Goal: Transaction & Acquisition: Purchase product/service

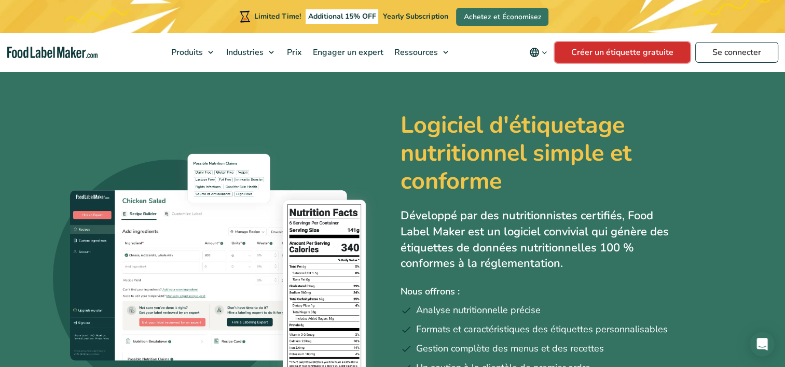
click at [654, 56] on link "Créer un étiquette gratuite" at bounding box center [622, 52] width 135 height 21
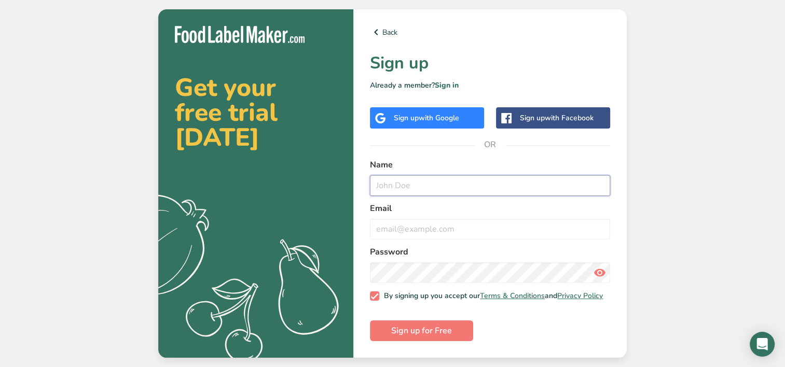
click at [451, 189] on input "text" at bounding box center [490, 185] width 240 height 21
type input "[PERSON_NAME]"
type input "[PERSON_NAME][EMAIL_ADDRESS][PERSON_NAME][DOMAIN_NAME]"
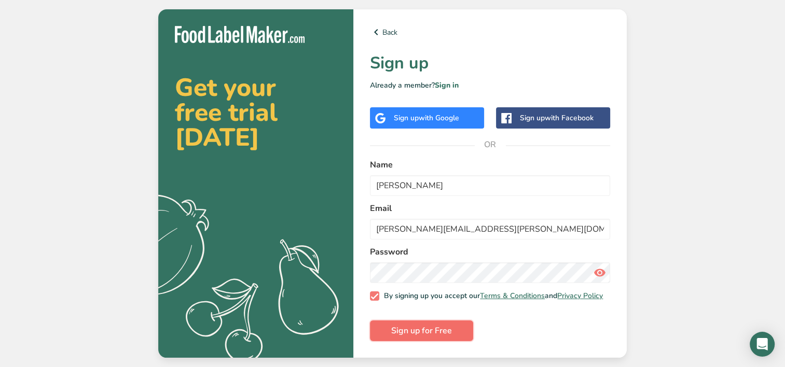
click at [445, 337] on span "Sign up for Free" at bounding box center [421, 331] width 61 height 12
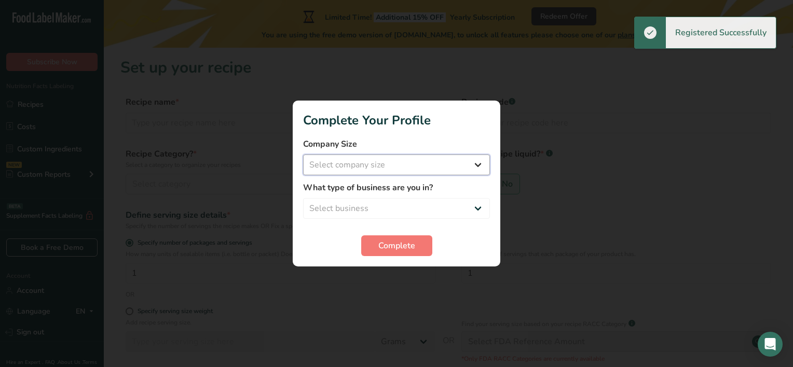
click at [468, 162] on select "Select company size Fewer than 10 Employees 10 to 50 Employees 51 to 500 Employ…" at bounding box center [396, 165] width 187 height 21
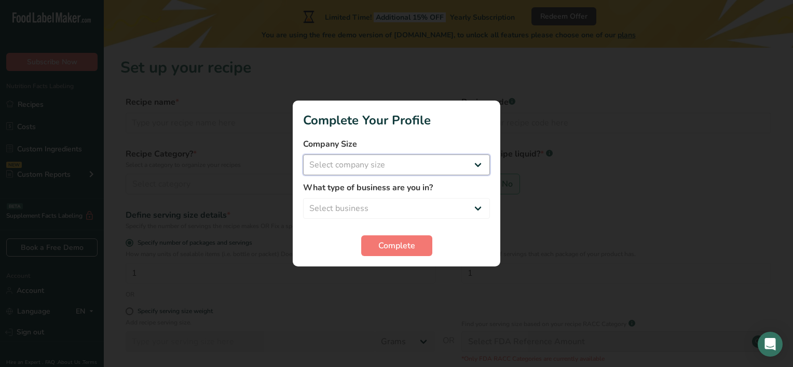
select select "1"
click at [303, 155] on select "Select company size Fewer than 10 Employees 10 to 50 Employees 51 to 500 Employ…" at bounding box center [396, 165] width 187 height 21
click at [475, 204] on select "Select business Packaged Food Manufacturer Restaurant & Cafe Bakery Meal Plans …" at bounding box center [396, 208] width 187 height 21
select select "8"
click at [303, 198] on select "Select business Packaged Food Manufacturer Restaurant & Cafe Bakery Meal Plans …" at bounding box center [396, 208] width 187 height 21
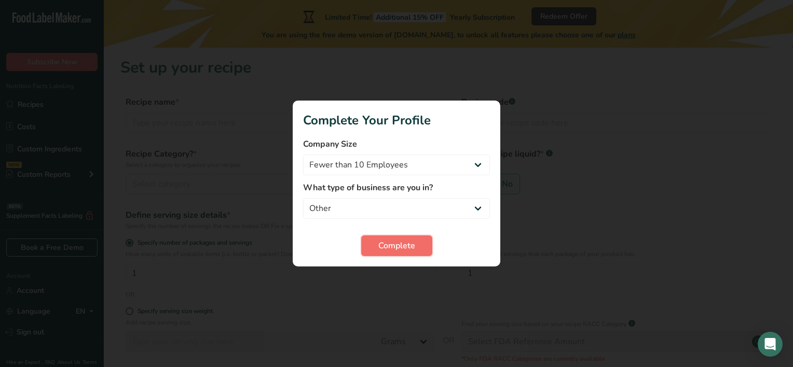
click at [390, 242] on span "Complete" at bounding box center [396, 246] width 37 height 12
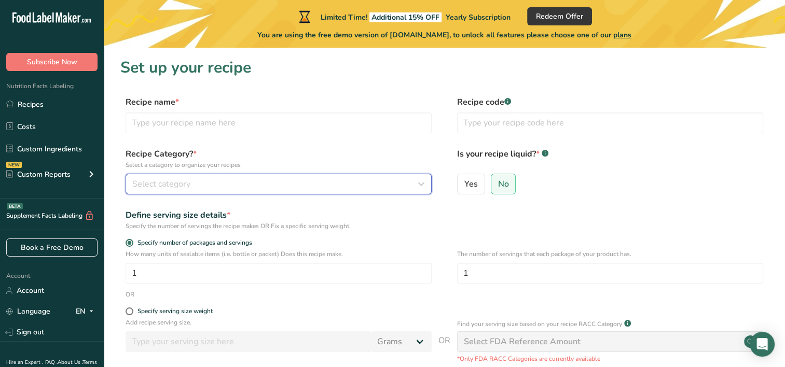
click at [160, 181] on span "Select category" at bounding box center [161, 184] width 58 height 12
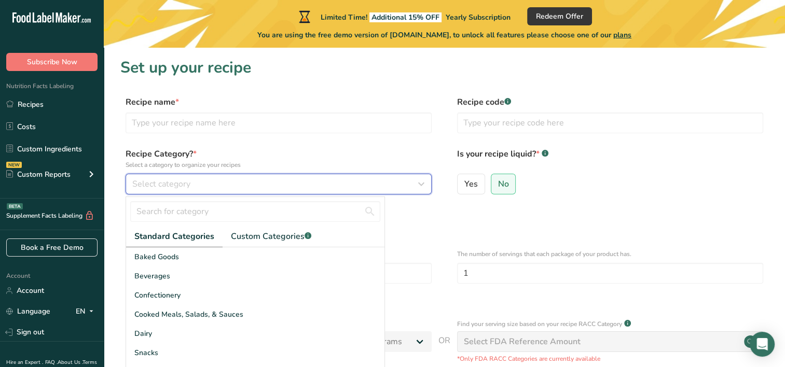
click at [425, 183] on icon "button" at bounding box center [421, 184] width 12 height 19
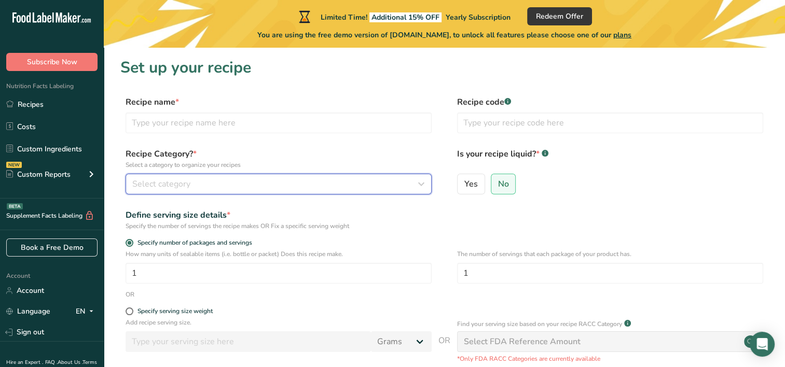
click at [420, 184] on icon "button" at bounding box center [421, 184] width 12 height 19
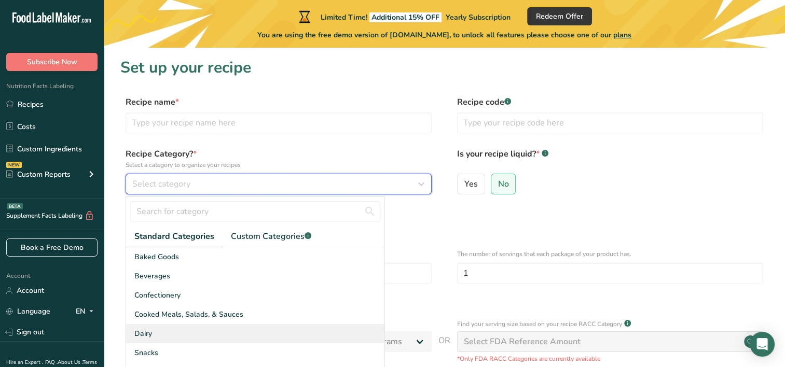
scroll to position [52, 0]
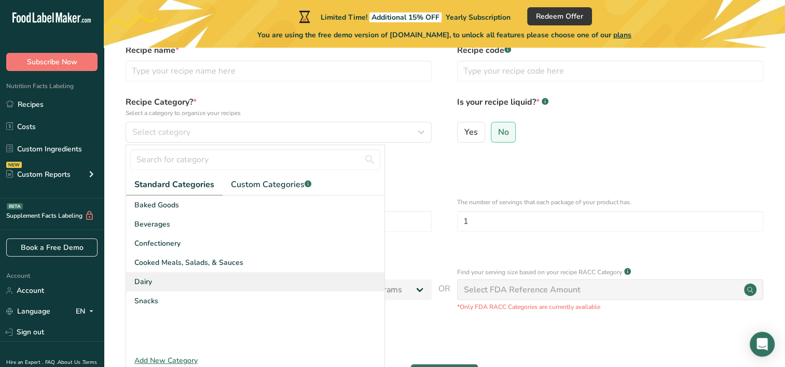
click at [147, 279] on span "Dairy" at bounding box center [143, 282] width 18 height 11
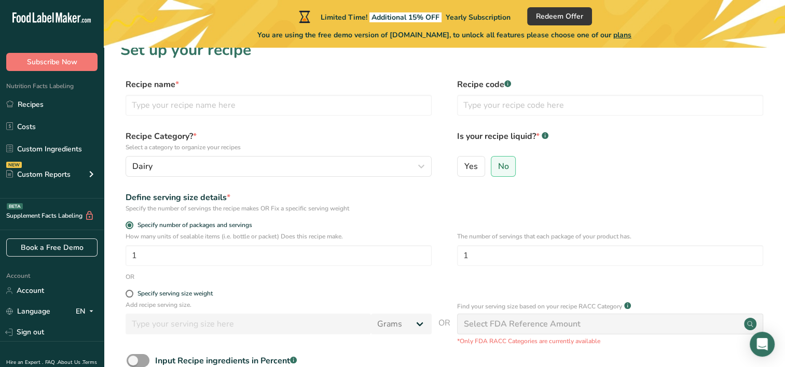
scroll to position [0, 0]
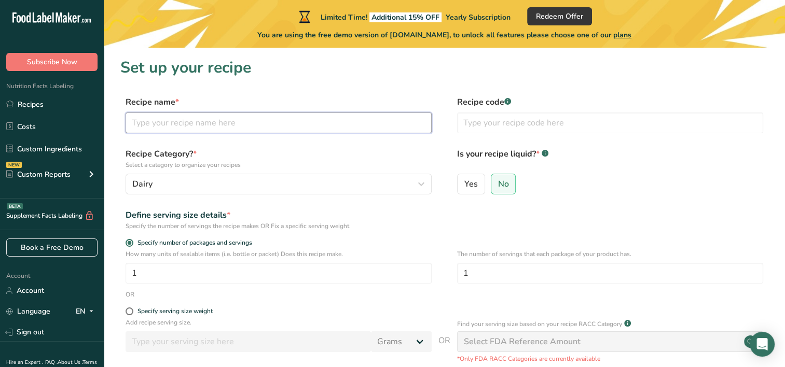
click at [177, 126] on input "text" at bounding box center [279, 123] width 306 height 21
type input "Garlic Ice cream"
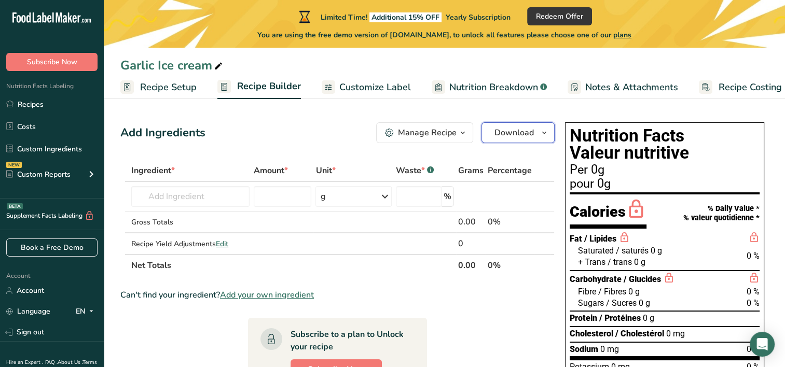
click at [534, 136] on button "Download" at bounding box center [518, 132] width 73 height 21
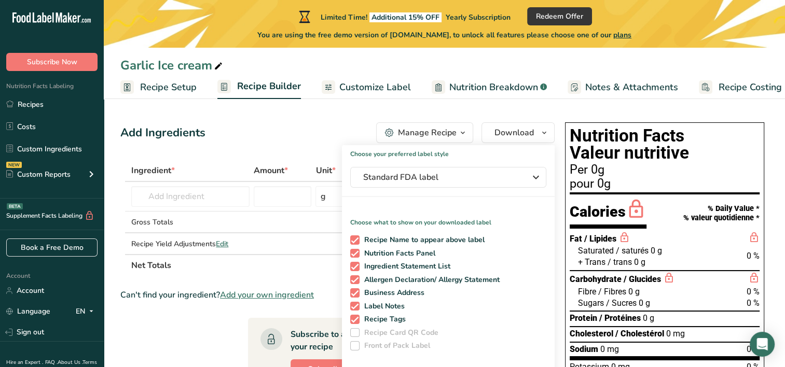
click at [305, 133] on div "Add Ingredients Manage Recipe Delete Recipe Duplicate Recipe Scale Recipe Save …" at bounding box center [337, 132] width 434 height 21
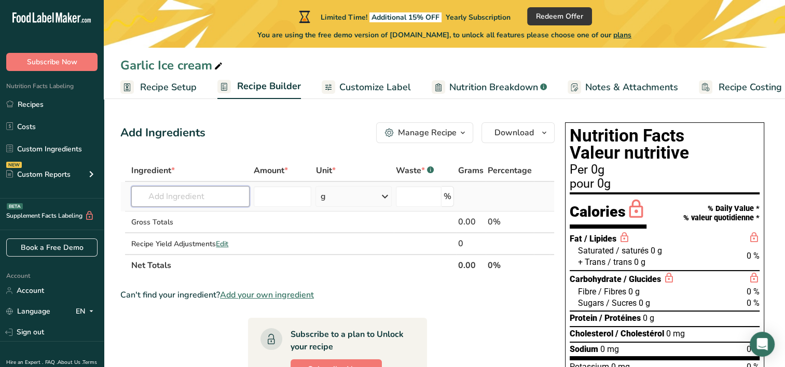
click at [217, 194] on input "text" at bounding box center [190, 196] width 118 height 21
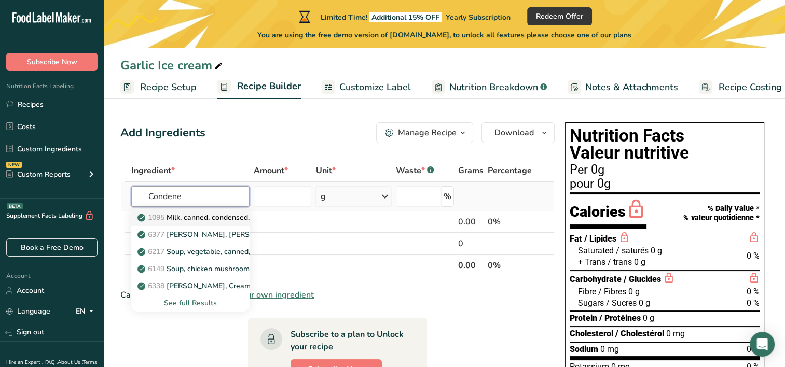
type input "Condene"
click at [189, 218] on p "1095 Milk, canned, condensed, sweetened" at bounding box center [214, 217] width 149 height 11
type input "Milk, canned, condensed, sweetened"
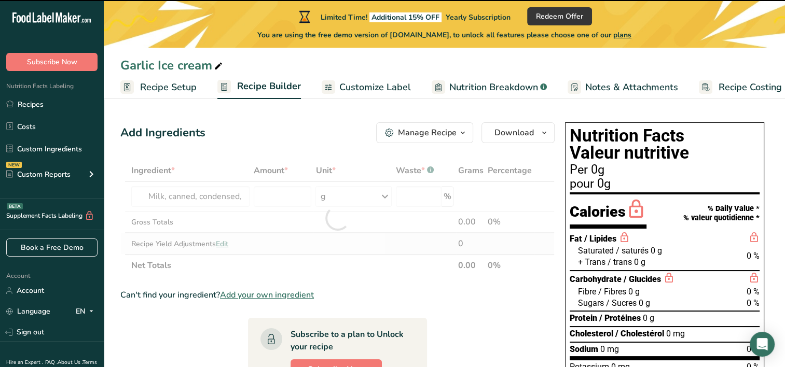
type input "0"
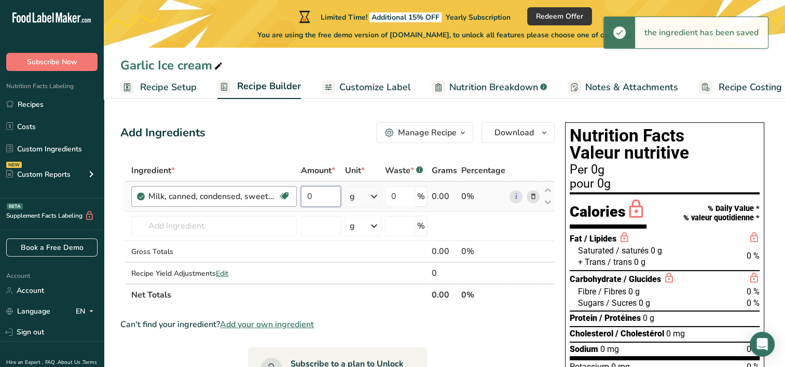
drag, startPoint x: 320, startPoint y: 198, endPoint x: 292, endPoint y: 197, distance: 27.5
click at [296, 198] on tr "Milk, canned, condensed, sweetened Gluten free Vegetarian Soy free 0 g Portions…" at bounding box center [337, 197] width 433 height 30
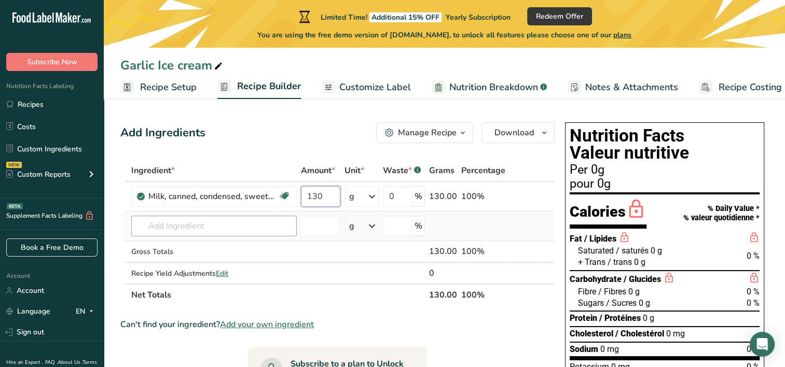
type input "130"
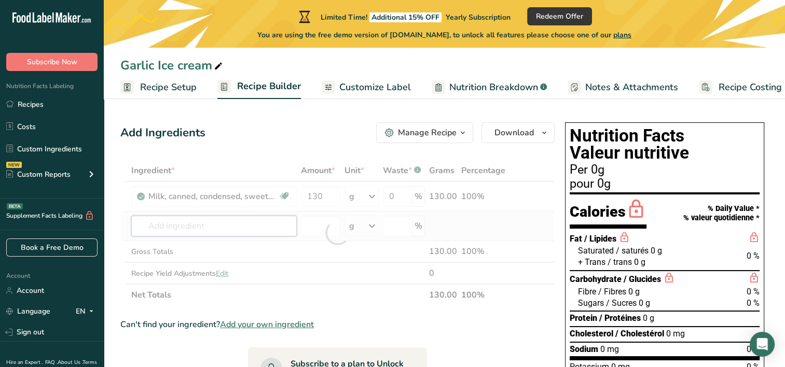
click at [169, 226] on div "Ingredient * Amount * Unit * Waste * .a-a{fill:#347362;}.b-a{fill:#fff;} Grams …" at bounding box center [337, 233] width 434 height 146
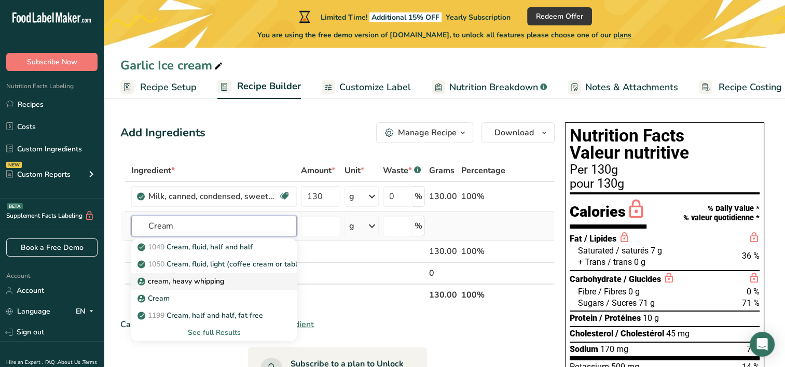
type input "Cream"
click at [199, 282] on p "cream, heavy whipping" at bounding box center [182, 281] width 85 height 11
type input "cream, heavy whipping"
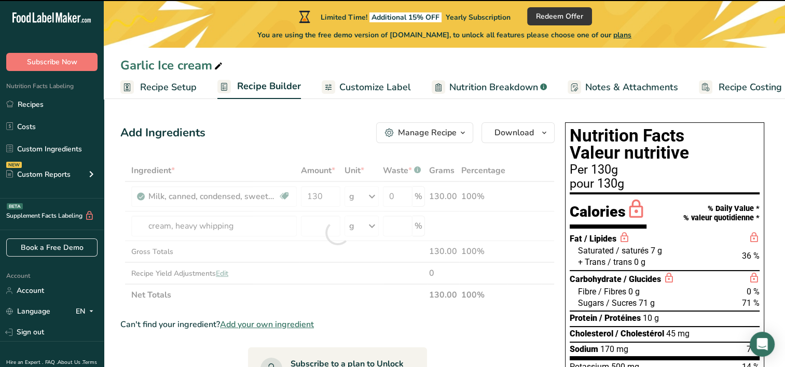
type input "0"
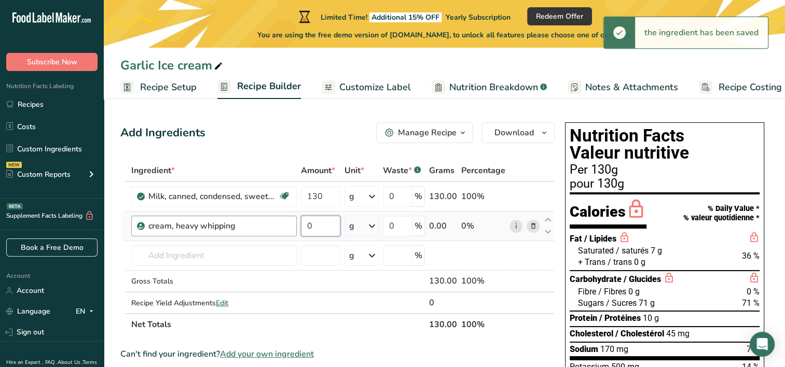
drag, startPoint x: 314, startPoint y: 226, endPoint x: 237, endPoint y: 215, distance: 78.0
click at [299, 225] on td "0" at bounding box center [321, 227] width 44 height 30
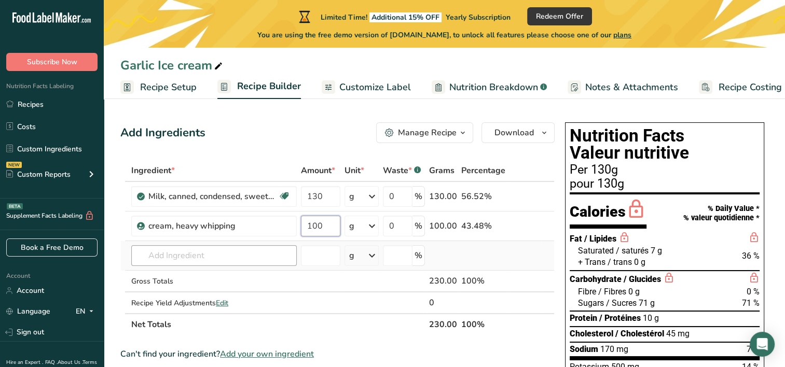
type input "100"
click at [172, 252] on div "Ingredient * Amount * Unit * Waste * .a-a{fill:#347362;}.b-a{fill:#fff;} Grams …" at bounding box center [337, 248] width 434 height 176
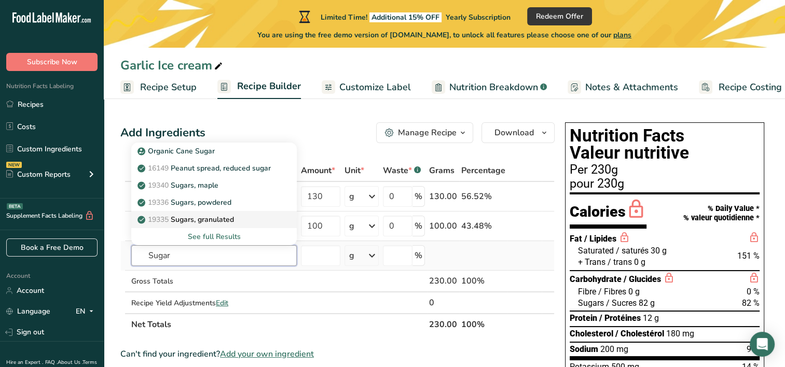
type input "Sugar"
click at [183, 216] on p "19335 Sugars, granulated" at bounding box center [187, 219] width 94 height 11
type input "Sugars, granulated"
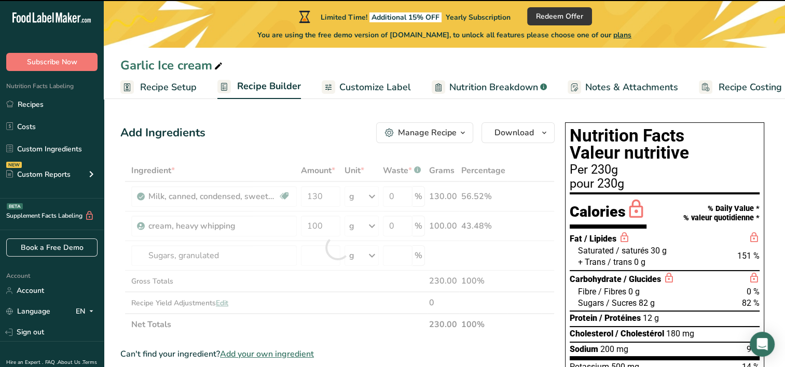
type input "0"
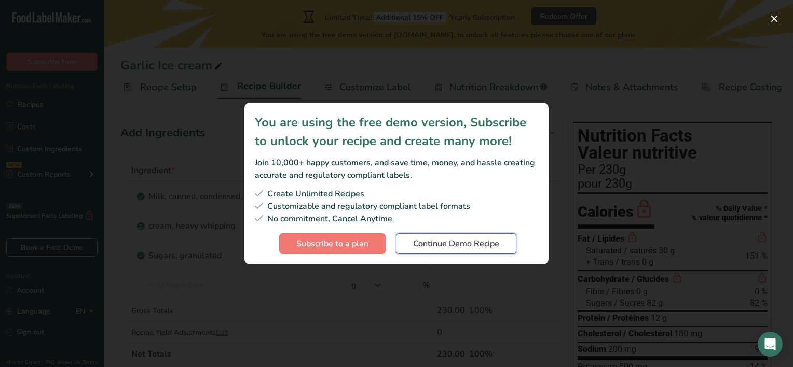
click at [464, 245] on span "Continue Demo Recipe" at bounding box center [456, 244] width 86 height 12
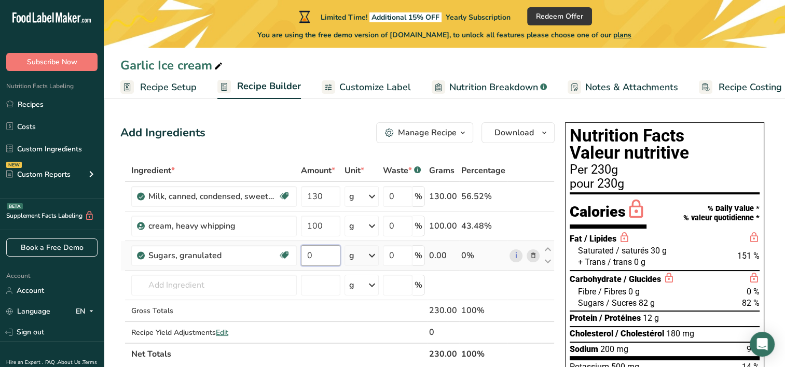
drag, startPoint x: 318, startPoint y: 257, endPoint x: 297, endPoint y: 255, distance: 20.9
click at [297, 255] on tr "Sugars, granulated Dairy free Gluten free Vegan Vegetarian Soy free 0 g Portion…" at bounding box center [337, 256] width 433 height 30
type input "50"
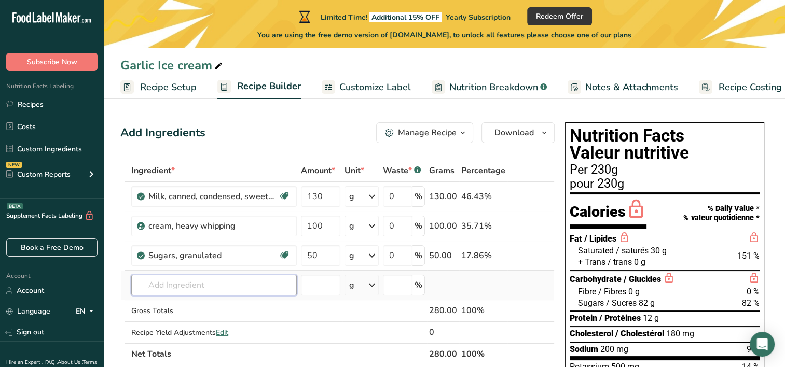
click at [198, 286] on div "Ingredient * Amount * Unit * Waste * .a-a{fill:#347362;}.b-a{fill:#fff;} Grams …" at bounding box center [337, 262] width 434 height 205
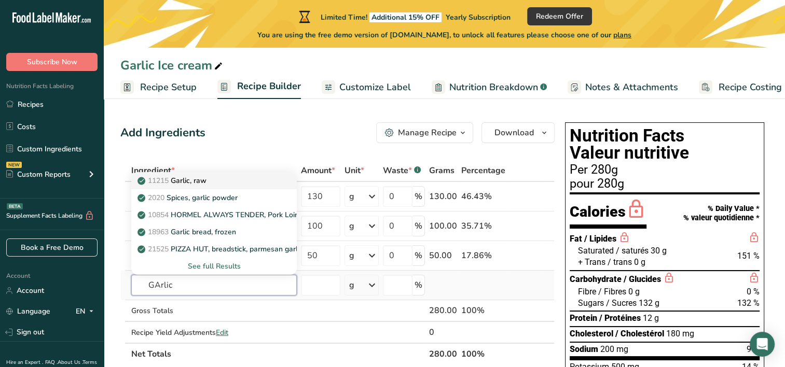
type input "GArlic"
click at [185, 177] on p "11215 Garlic, raw" at bounding box center [173, 180] width 67 height 11
type input "Garlic, raw"
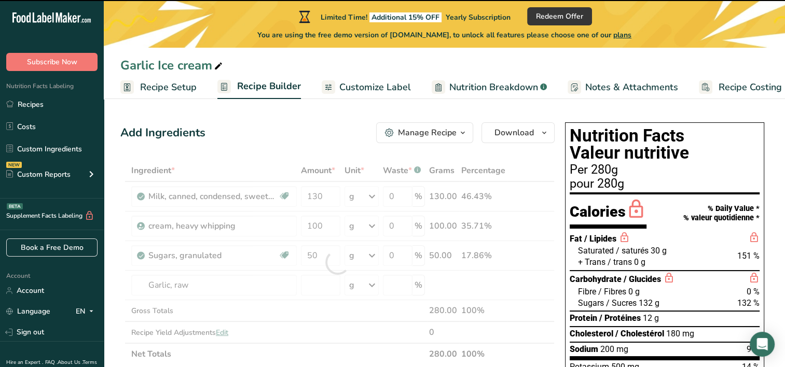
type input "0"
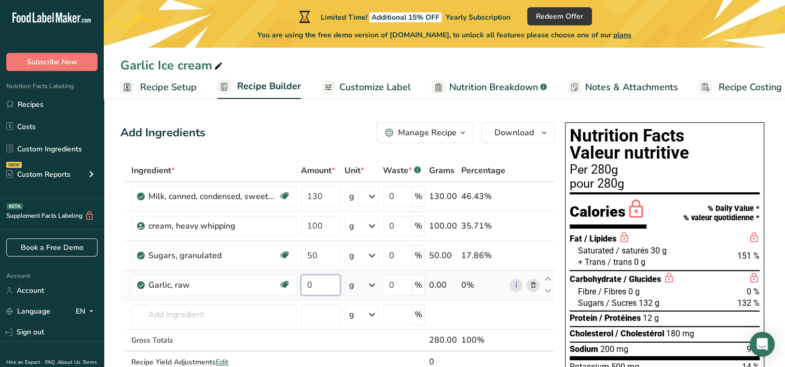
drag, startPoint x: 318, startPoint y: 285, endPoint x: 305, endPoint y: 286, distance: 13.0
click at [305, 286] on input "0" at bounding box center [320, 285] width 39 height 21
type input "10"
click at [541, 135] on icon "button" at bounding box center [544, 133] width 8 height 13
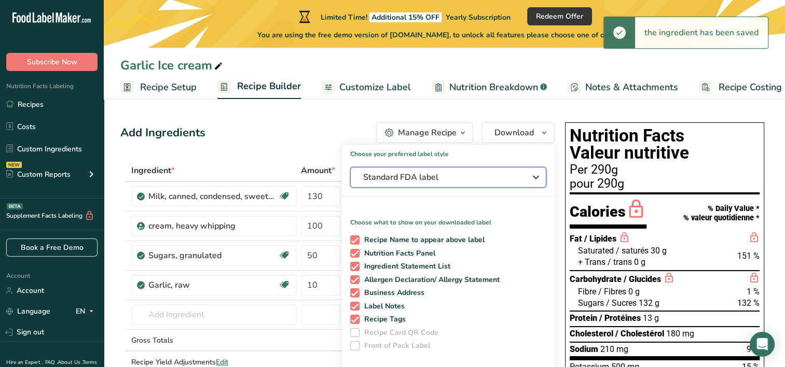
click at [536, 176] on icon "button" at bounding box center [536, 177] width 12 height 19
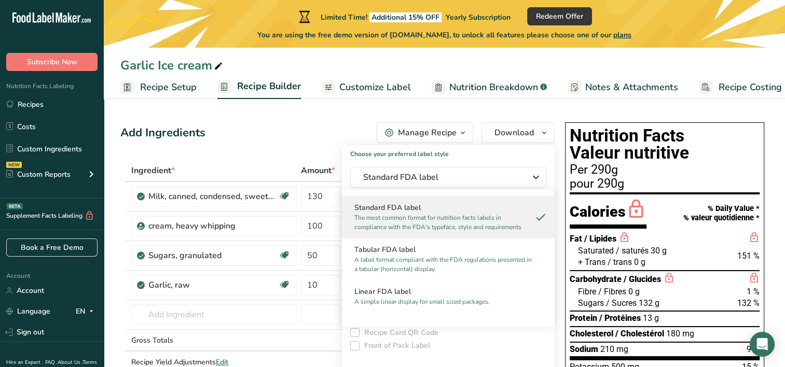
click at [500, 205] on h2 "Standard FDA label" at bounding box center [448, 207] width 188 height 11
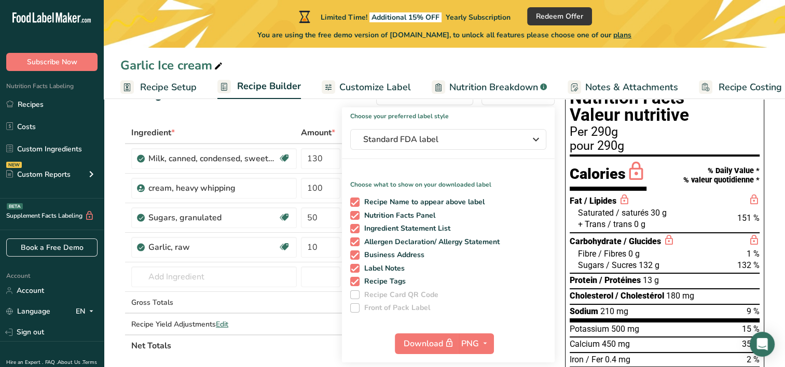
scroll to position [208, 0]
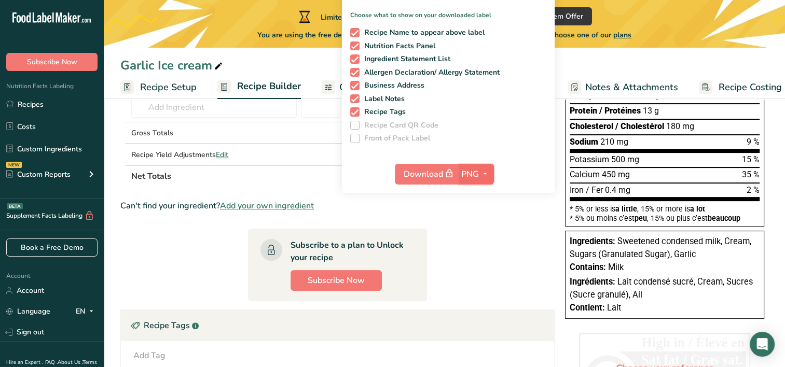
click at [475, 176] on span "PNG" at bounding box center [470, 174] width 18 height 12
click at [482, 195] on link "PNG" at bounding box center [477, 195] width 33 height 17
click at [519, 224] on section "Ingredient * Amount * Unit * Waste * .a-a{fill:#347362;}.b-a{fill:#fff;} Grams …" at bounding box center [337, 218] width 434 height 533
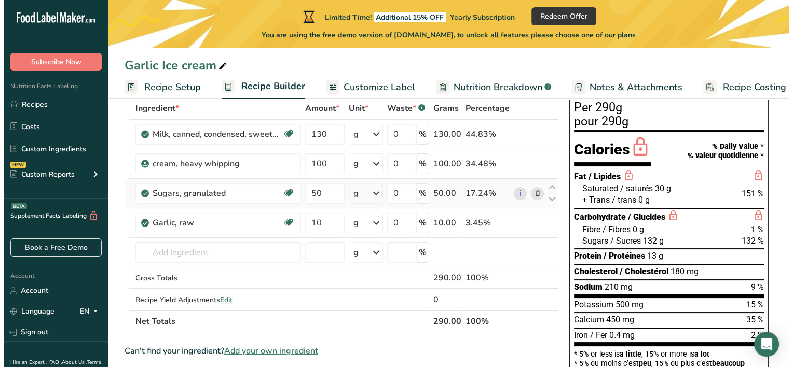
scroll to position [0, 0]
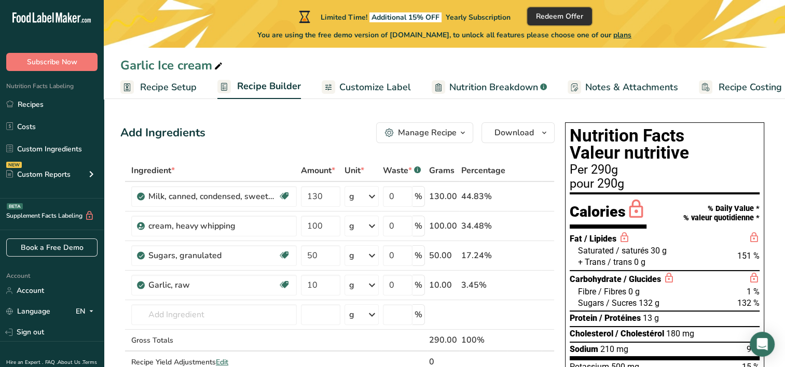
click at [575, 17] on span "Redeem Offer" at bounding box center [559, 16] width 47 height 11
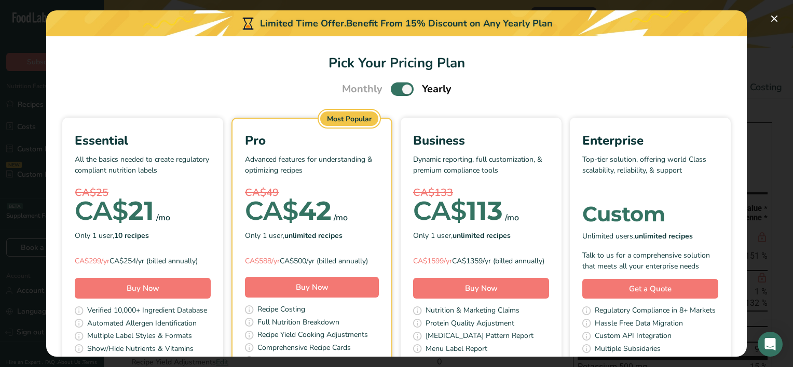
click at [401, 87] on span "Pick Your Pricing Plan Modal" at bounding box center [402, 89] width 23 height 13
click at [397, 87] on input "Pick Your Pricing Plan Modal" at bounding box center [394, 89] width 7 height 7
checkbox input "false"
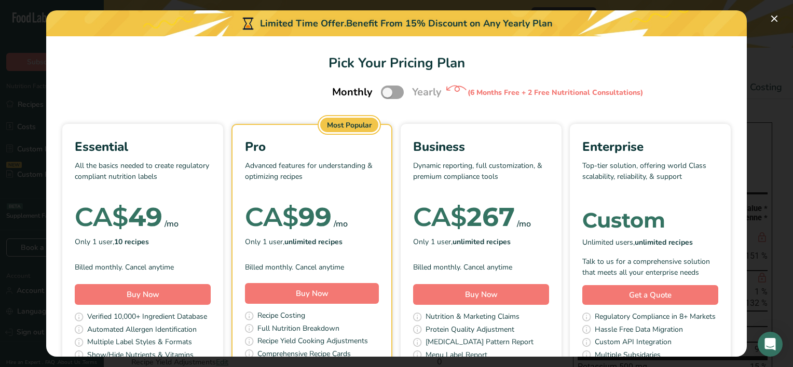
click at [102, 209] on div "Essential All the basics needed to create regulatory compliant nutrition labels…" at bounding box center [397, 260] width 676 height 273
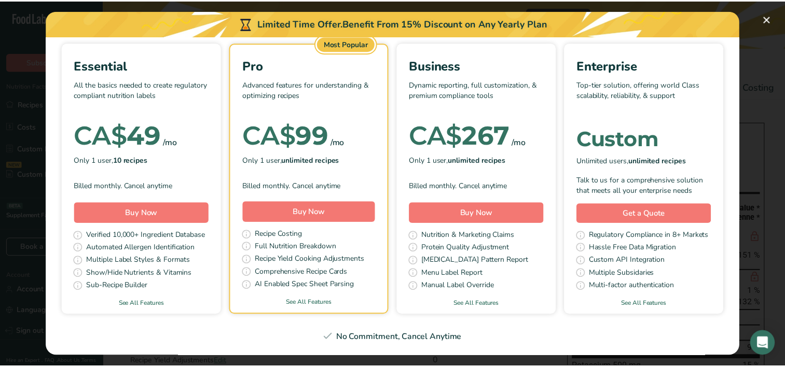
scroll to position [104, 0]
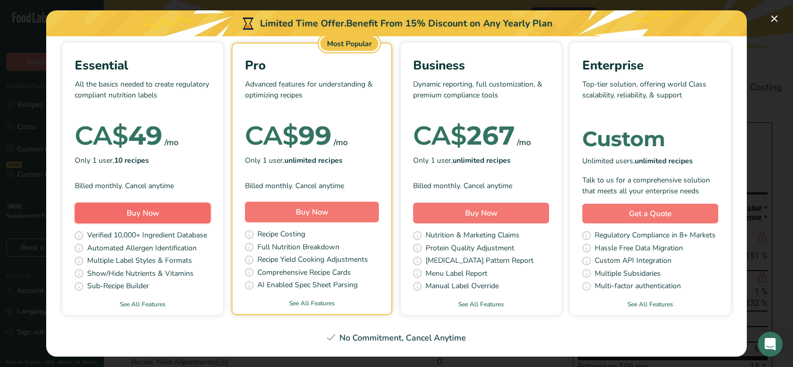
click at [185, 203] on button "Buy Now" at bounding box center [143, 213] width 136 height 21
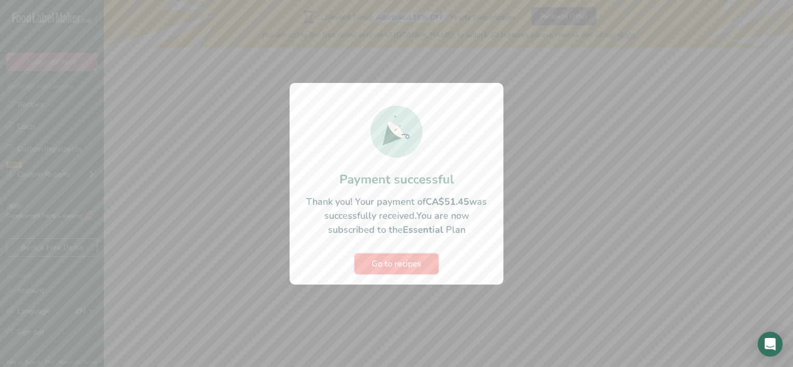
click at [423, 273] on button "Go to recipes" at bounding box center [396, 264] width 84 height 21
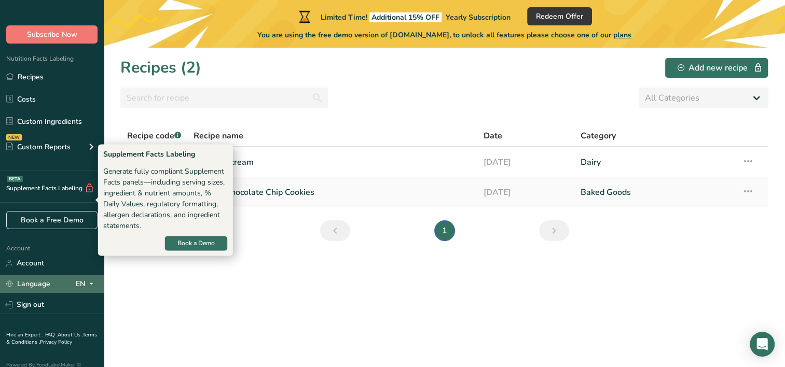
scroll to position [43, 0]
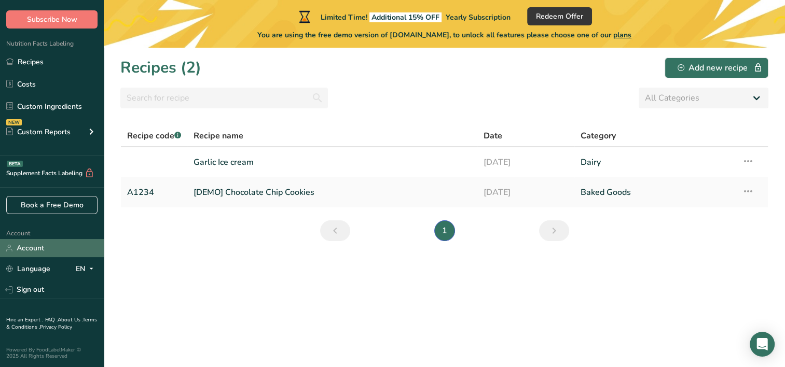
click at [32, 244] on link "Account" at bounding box center [52, 248] width 104 height 18
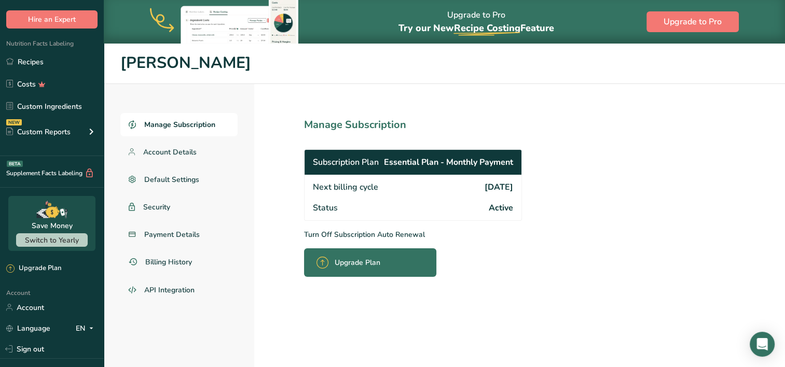
click at [367, 234] on p "Turn Off Subscription Auto Renewal" at bounding box center [436, 234] width 264 height 11
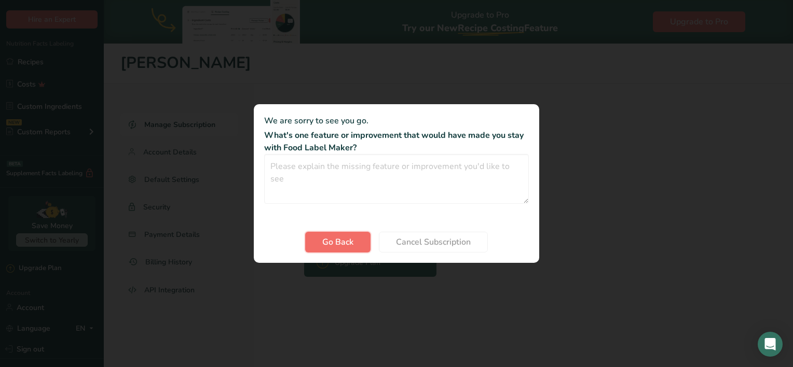
click at [359, 247] on button "Go Back" at bounding box center [337, 242] width 65 height 21
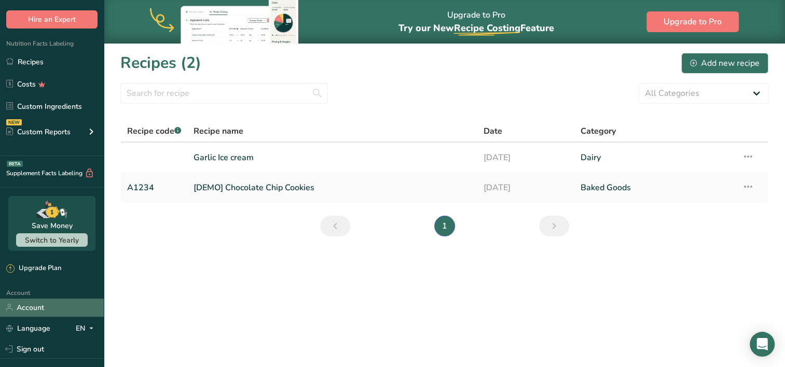
click at [62, 304] on link "Account" at bounding box center [52, 308] width 104 height 18
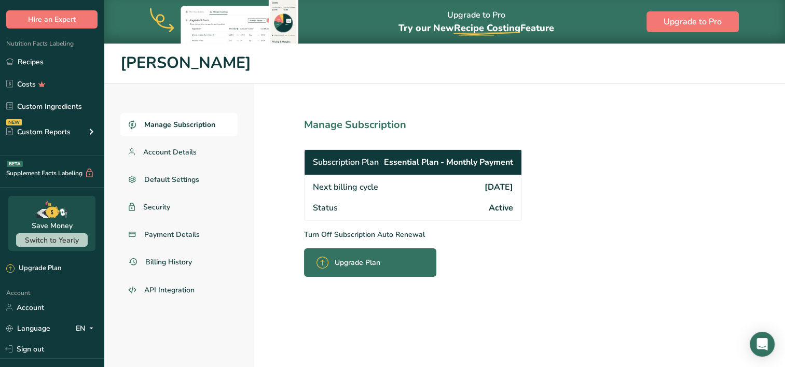
click at [328, 232] on p "Turn Off Subscription Auto Renewal" at bounding box center [436, 234] width 264 height 11
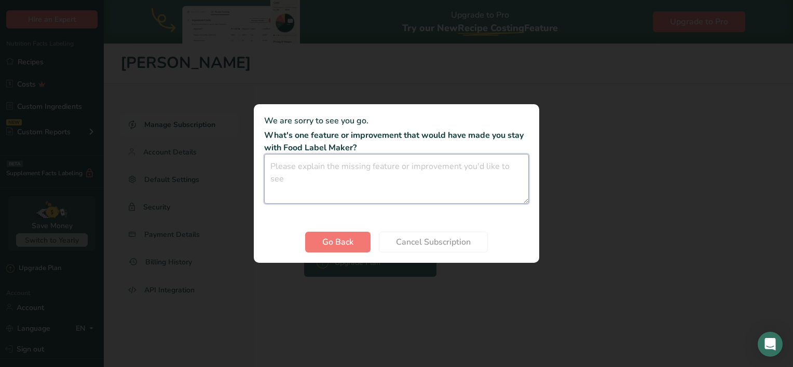
click at [351, 174] on textarea "Cancel subscription modal" at bounding box center [396, 179] width 265 height 50
click at [600, 155] on div "Cancel subscription modal" at bounding box center [396, 183] width 793 height 367
click at [353, 244] on span "Go Back" at bounding box center [337, 242] width 31 height 12
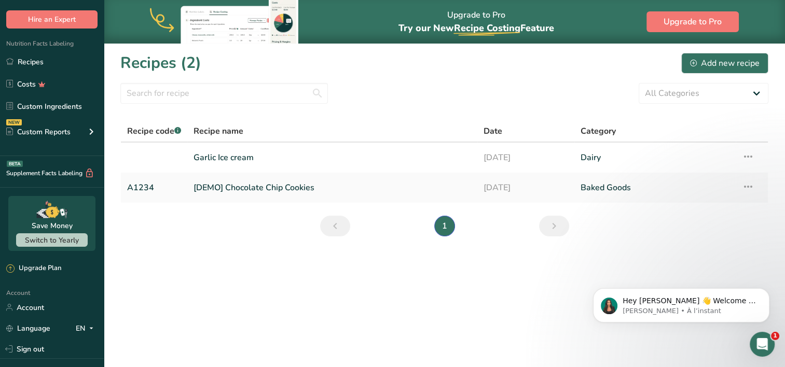
click at [16, 39] on div "Nutrition Facts Labeling Recipes Costs Custom Ingredients NEW Custom Reports Me…" at bounding box center [52, 93] width 104 height 128
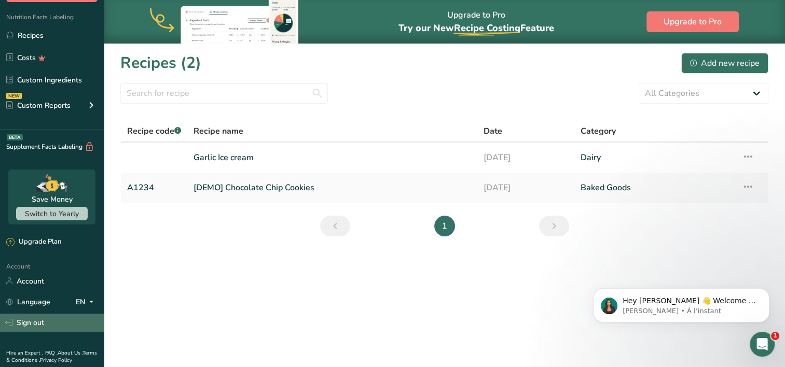
scroll to position [94, 0]
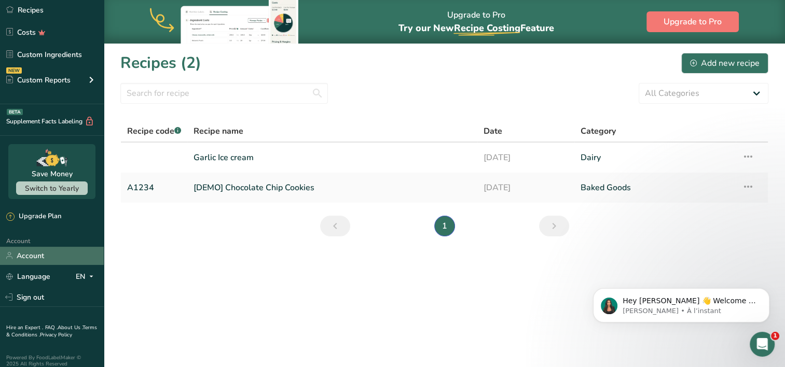
click at [42, 254] on link "Account" at bounding box center [52, 256] width 104 height 18
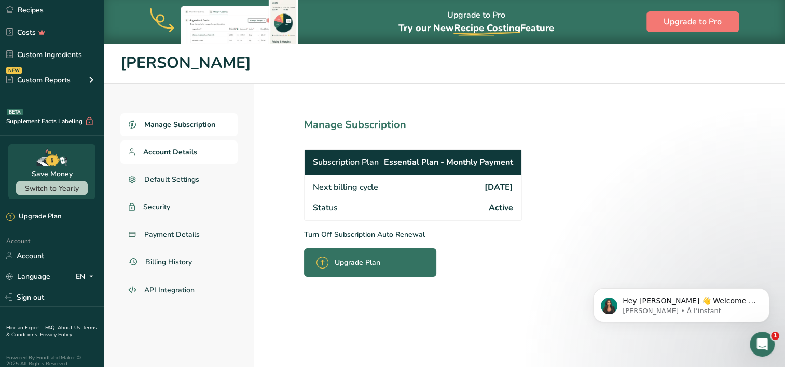
click at [161, 147] on span "Account Details" at bounding box center [170, 152] width 54 height 11
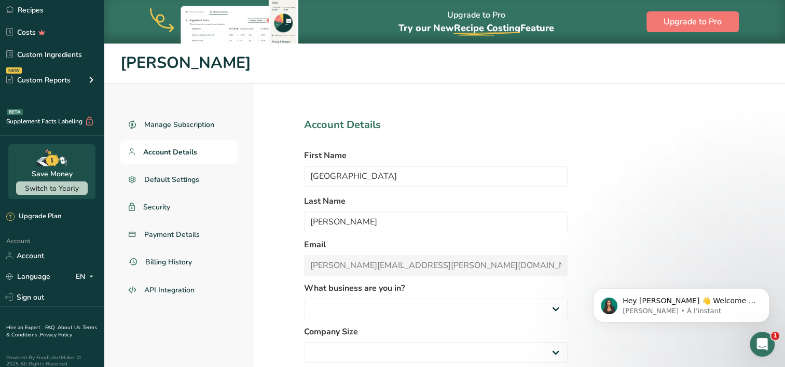
select select "8"
select select "1"
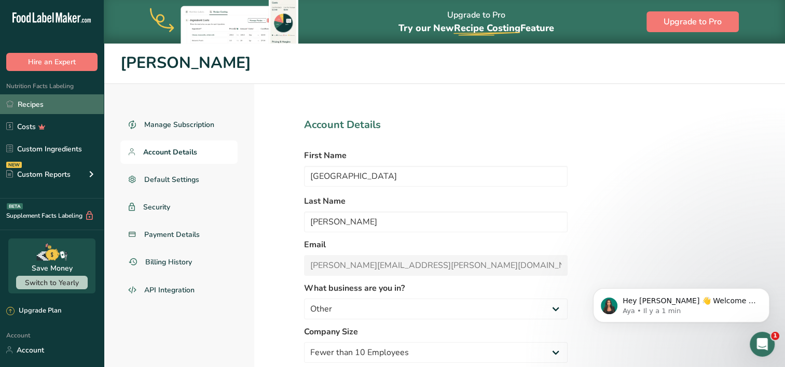
click at [33, 109] on link "Recipes" at bounding box center [52, 104] width 104 height 20
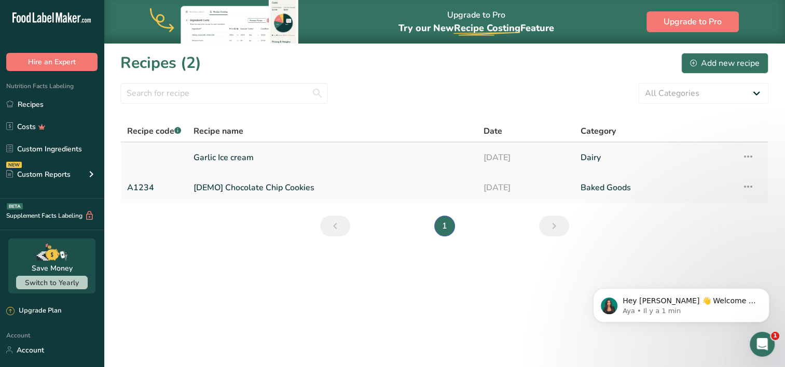
click at [194, 160] on td "Garlic Ice cream" at bounding box center [332, 158] width 290 height 30
click at [256, 152] on link "Garlic Ice cream" at bounding box center [333, 158] width 278 height 22
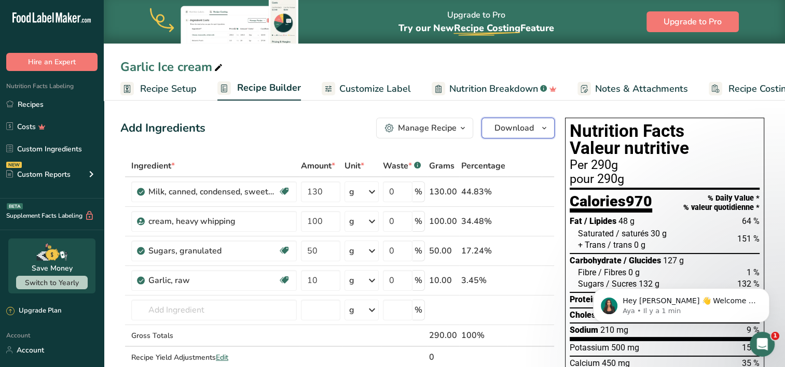
click at [541, 128] on icon "button" at bounding box center [544, 128] width 8 height 13
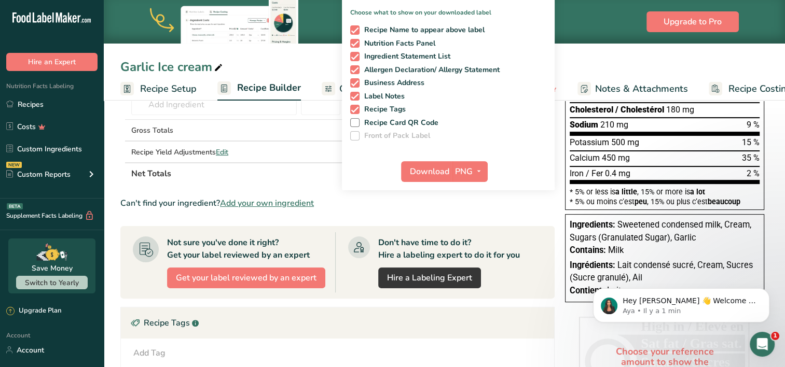
scroll to position [208, 0]
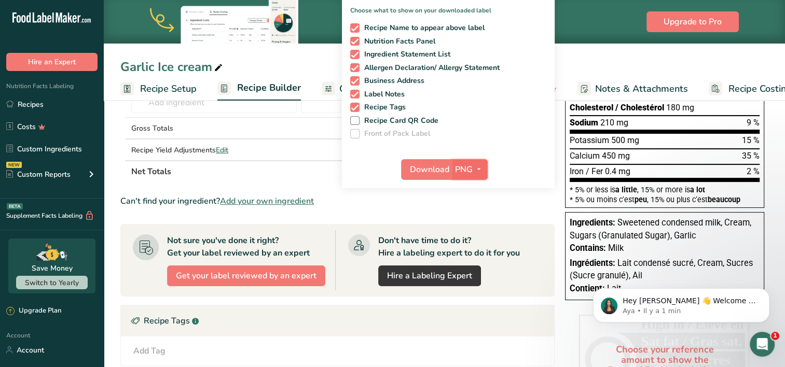
click at [462, 165] on span "PNG" at bounding box center [464, 169] width 18 height 12
click at [442, 177] on button "Download" at bounding box center [426, 169] width 51 height 21
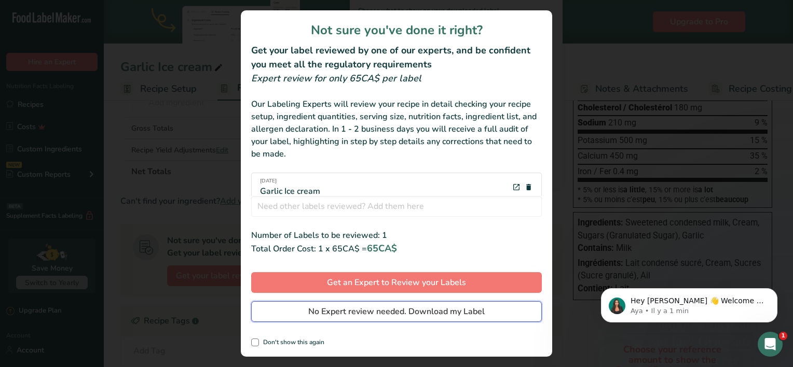
click at [402, 315] on span "No Expert review needed. Download my Label" at bounding box center [396, 312] width 176 height 12
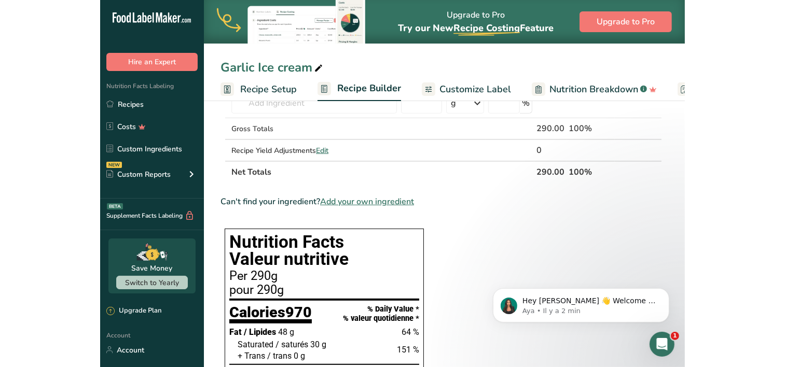
scroll to position [0, 0]
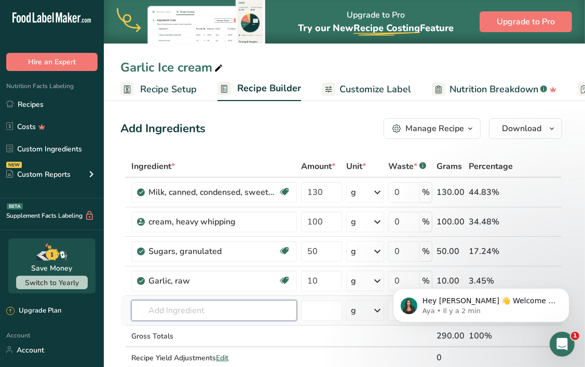
click at [195, 309] on input "text" at bounding box center [214, 310] width 166 height 21
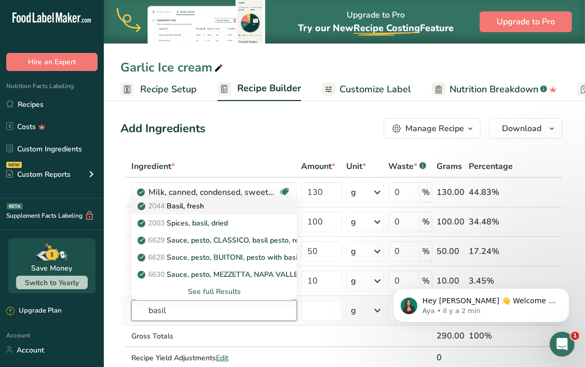
type input "basil"
click at [184, 203] on p "2044 Basil, fresh" at bounding box center [172, 206] width 64 height 11
type input "Basil, fresh"
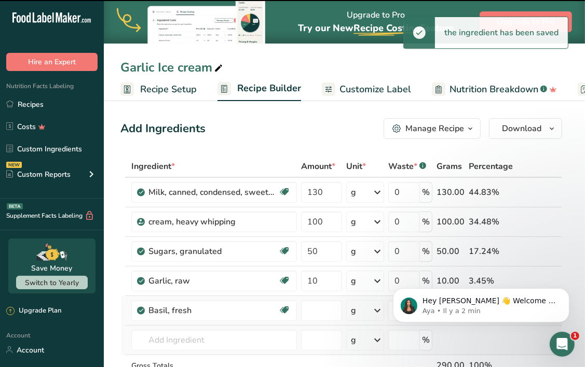
type input "0"
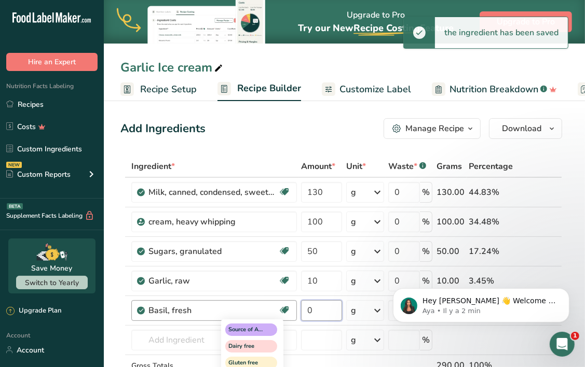
drag, startPoint x: 323, startPoint y: 311, endPoint x: 279, endPoint y: 309, distance: 43.6
click at [279, 309] on tr "Basil, fresh Source of Antioxidants Dairy free Gluten free Vegan Vegetarian Soy…" at bounding box center [341, 311] width 441 height 30
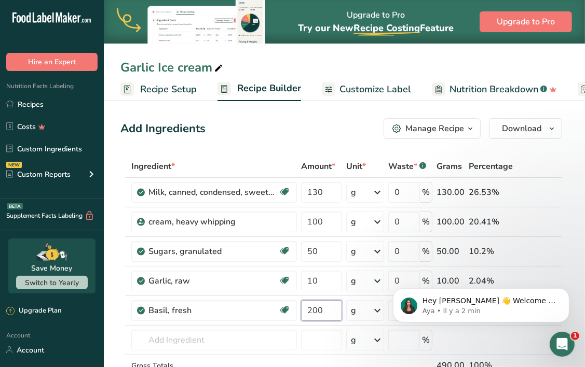
type input "200"
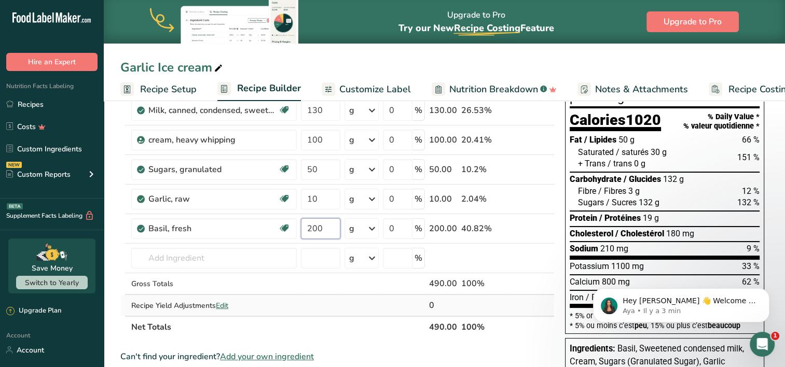
scroll to position [104, 0]
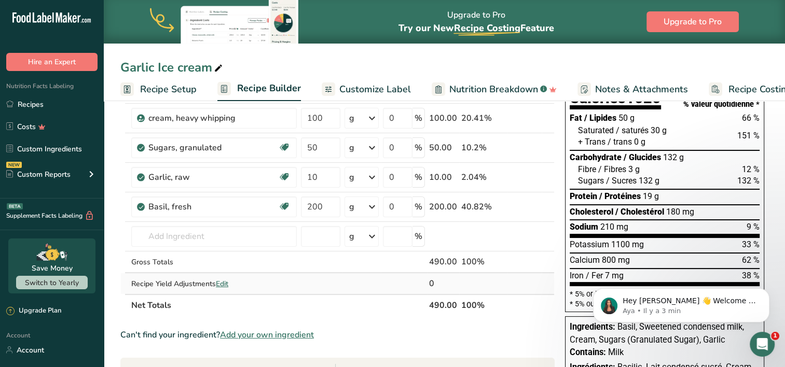
click at [230, 283] on div "Ingredient * Amount * Unit * Waste * .a-a{fill:#347362;}.b-a{fill:#fff;} Grams …" at bounding box center [337, 184] width 434 height 265
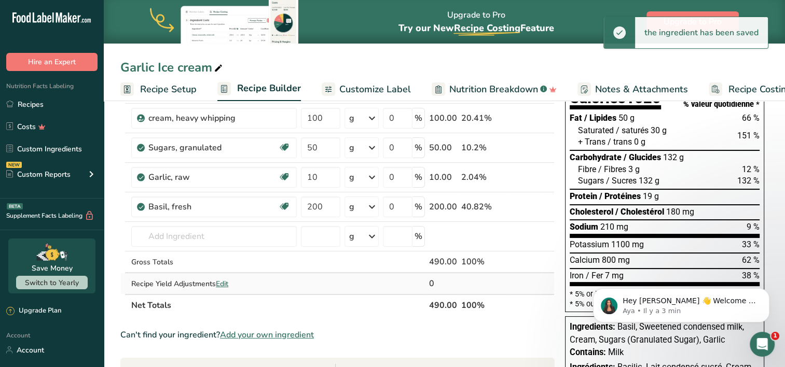
click at [225, 284] on span "Edit" at bounding box center [222, 284] width 12 height 10
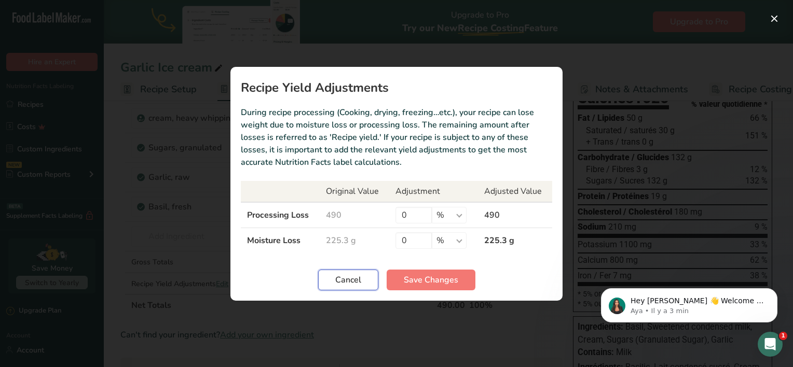
click at [363, 282] on button "Cancel" at bounding box center [348, 280] width 60 height 21
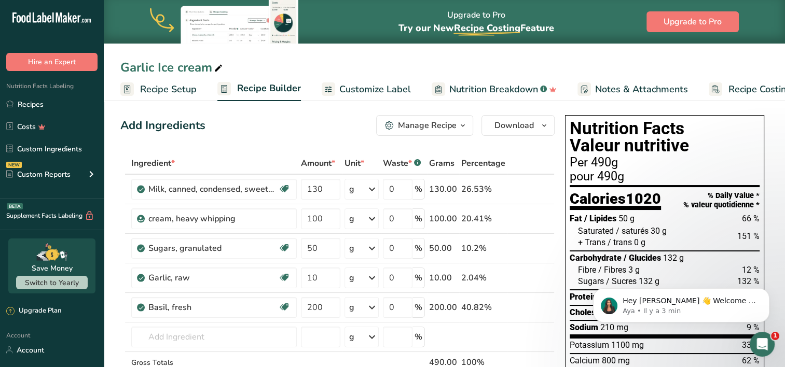
scroll to position [0, 0]
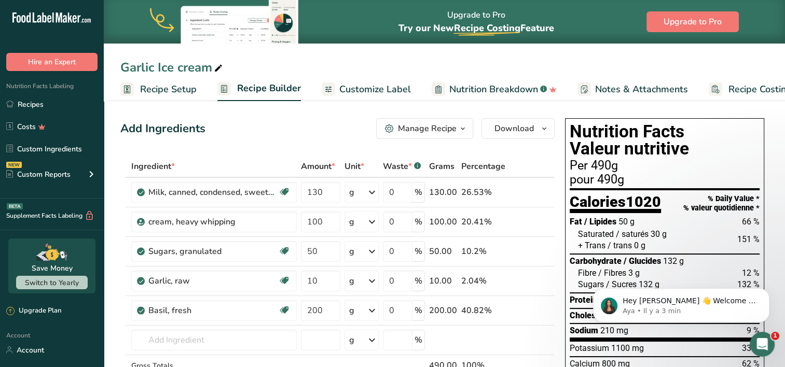
click at [373, 89] on span "Customize Label" at bounding box center [375, 90] width 72 height 14
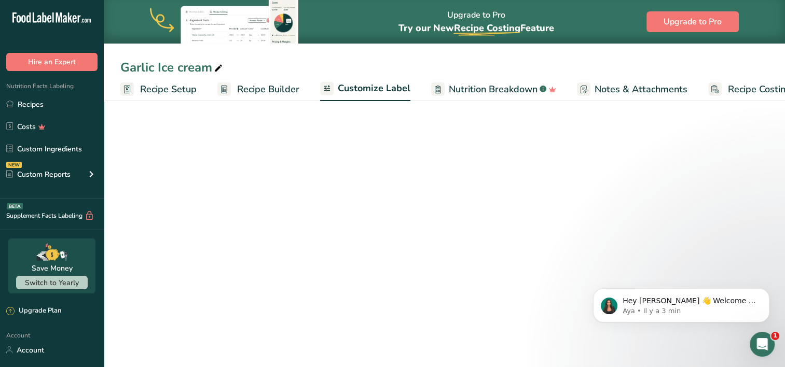
scroll to position [0, 33]
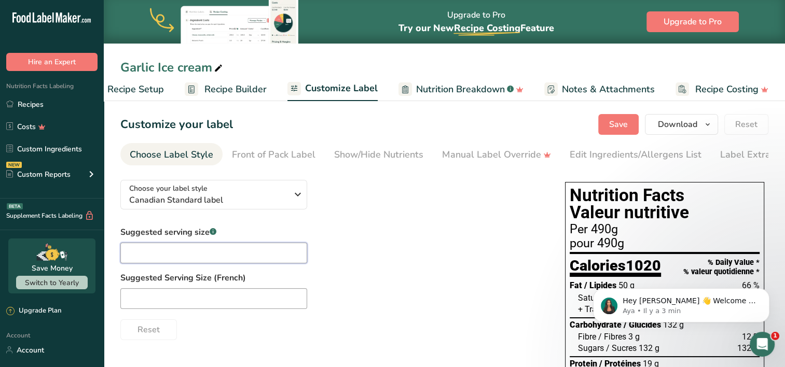
click at [209, 250] on input "text" at bounding box center [213, 253] width 187 height 21
type input "1 cup"
click at [420, 262] on div "Suggested serving size .a-a{fill:#347362;}.b-a{fill:#fff;} 1 cup Suggested Serv…" at bounding box center [332, 283] width 424 height 114
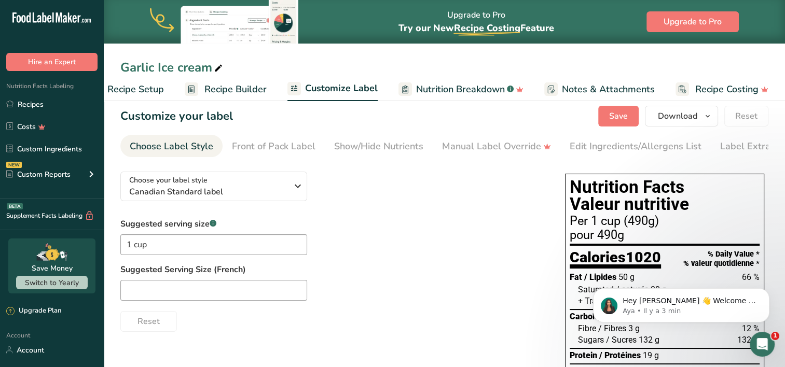
scroll to position [0, 0]
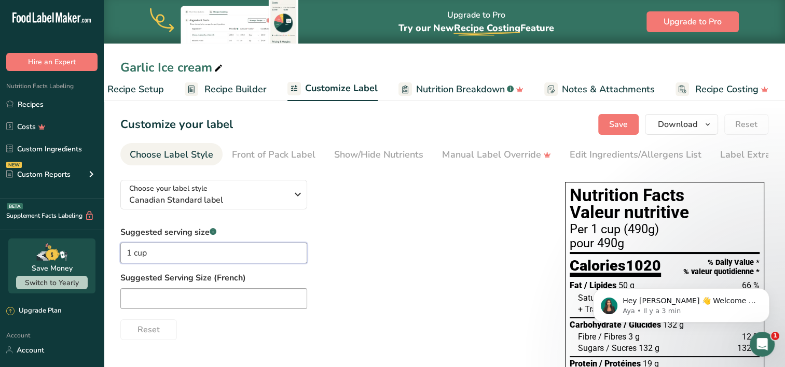
drag, startPoint x: 171, startPoint y: 262, endPoint x: 42, endPoint y: 257, distance: 129.3
click at [72, 262] on div ".a-20{fill:#fff;} Hire an Expert Nutrition Facts Labeling Recipes Costs Custom …" at bounding box center [392, 299] width 785 height 599
click at [460, 91] on span "Nutrition Breakdown" at bounding box center [460, 90] width 89 height 14
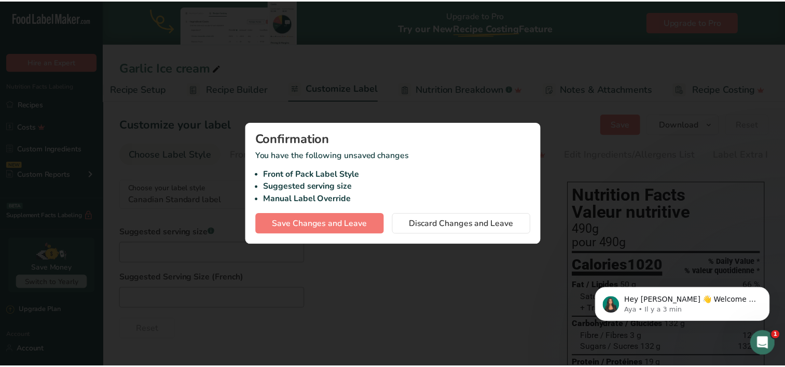
scroll to position [0, 25]
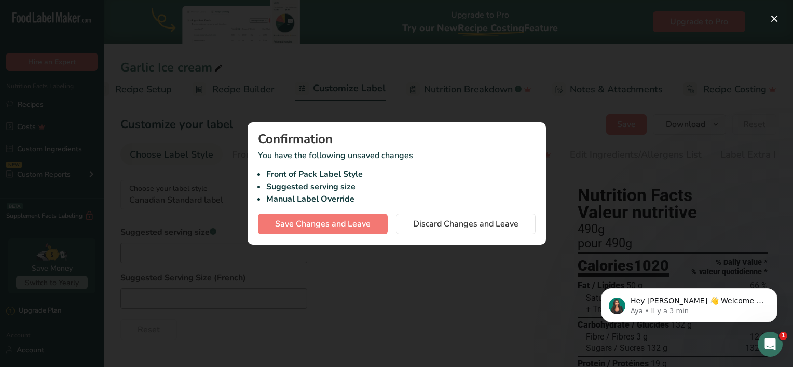
click at [406, 297] on div at bounding box center [396, 183] width 793 height 367
